Goal: Task Accomplishment & Management: Manage account settings

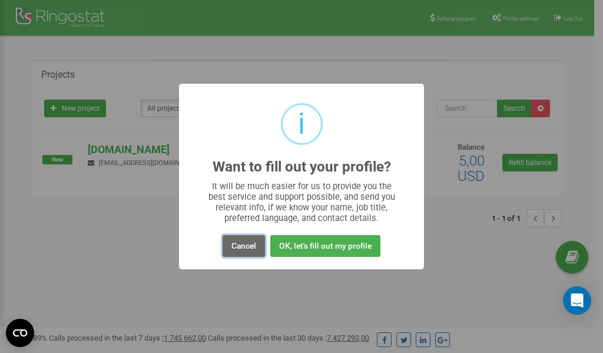
click at [239, 246] on button "Cancel" at bounding box center [244, 246] width 42 height 22
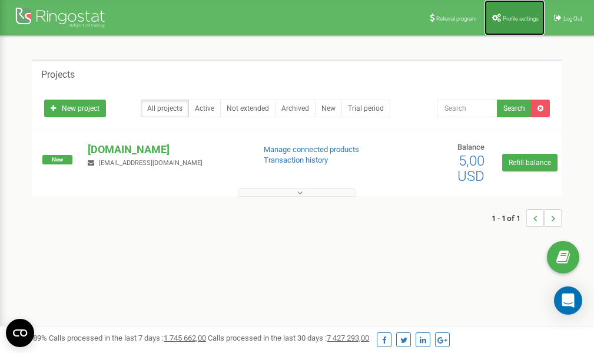
click at [508, 22] on link "Profile settings" at bounding box center [515, 17] width 60 height 35
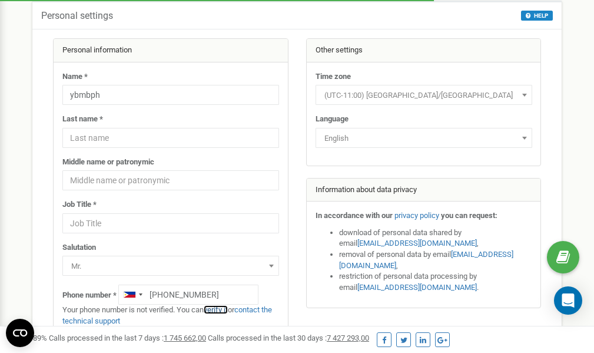
click at [222, 309] on link "verify it" at bounding box center [216, 309] width 24 height 9
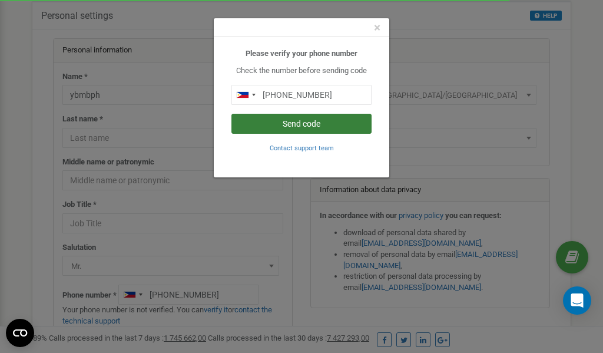
click at [297, 124] on button "Send code" at bounding box center [301, 124] width 140 height 20
